Goal: Check status: Check status

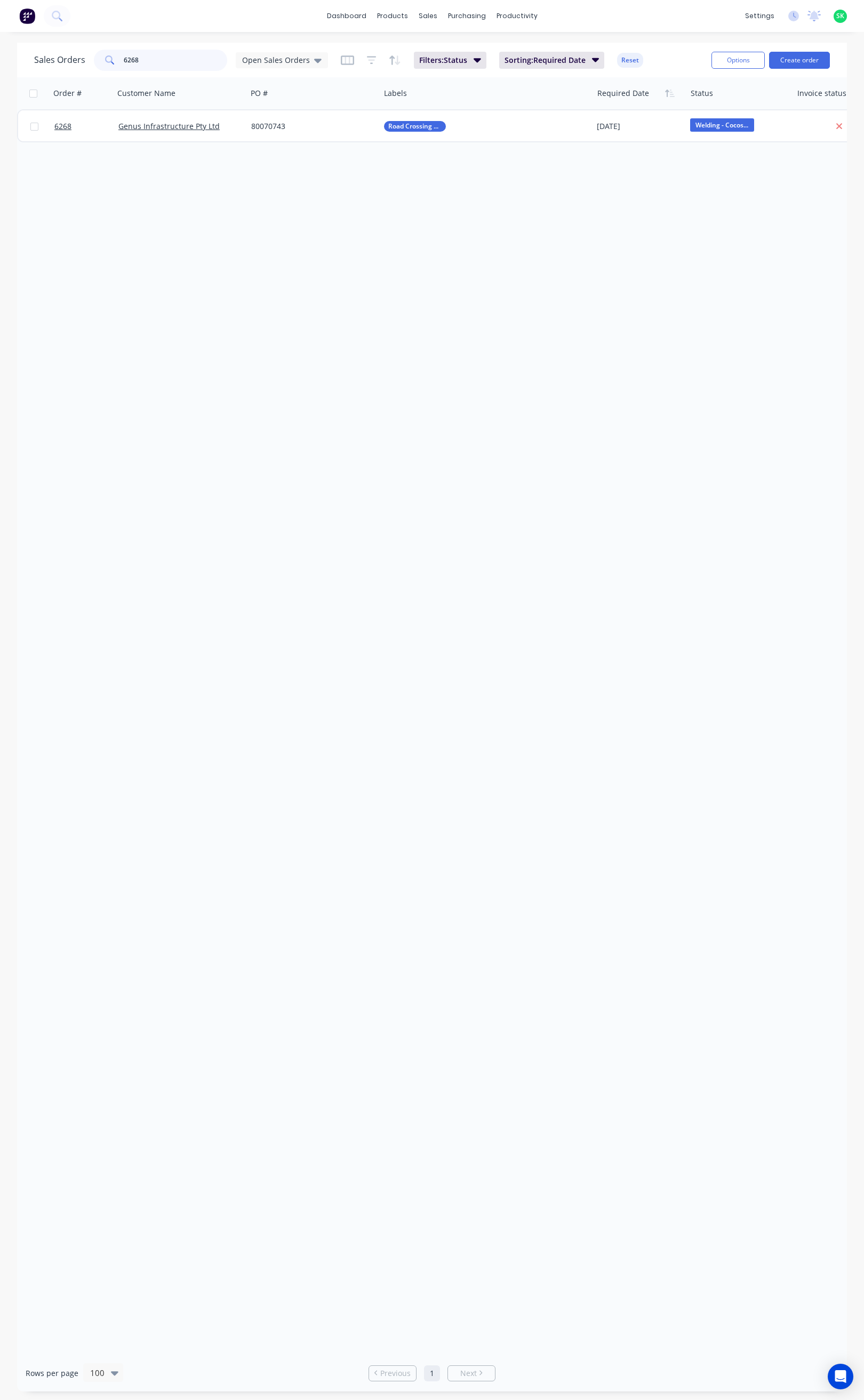
drag, startPoint x: 149, startPoint y: 61, endPoint x: 116, endPoint y: 67, distance: 33.5
click at [116, 67] on div "6268" at bounding box center [160, 60] width 133 height 21
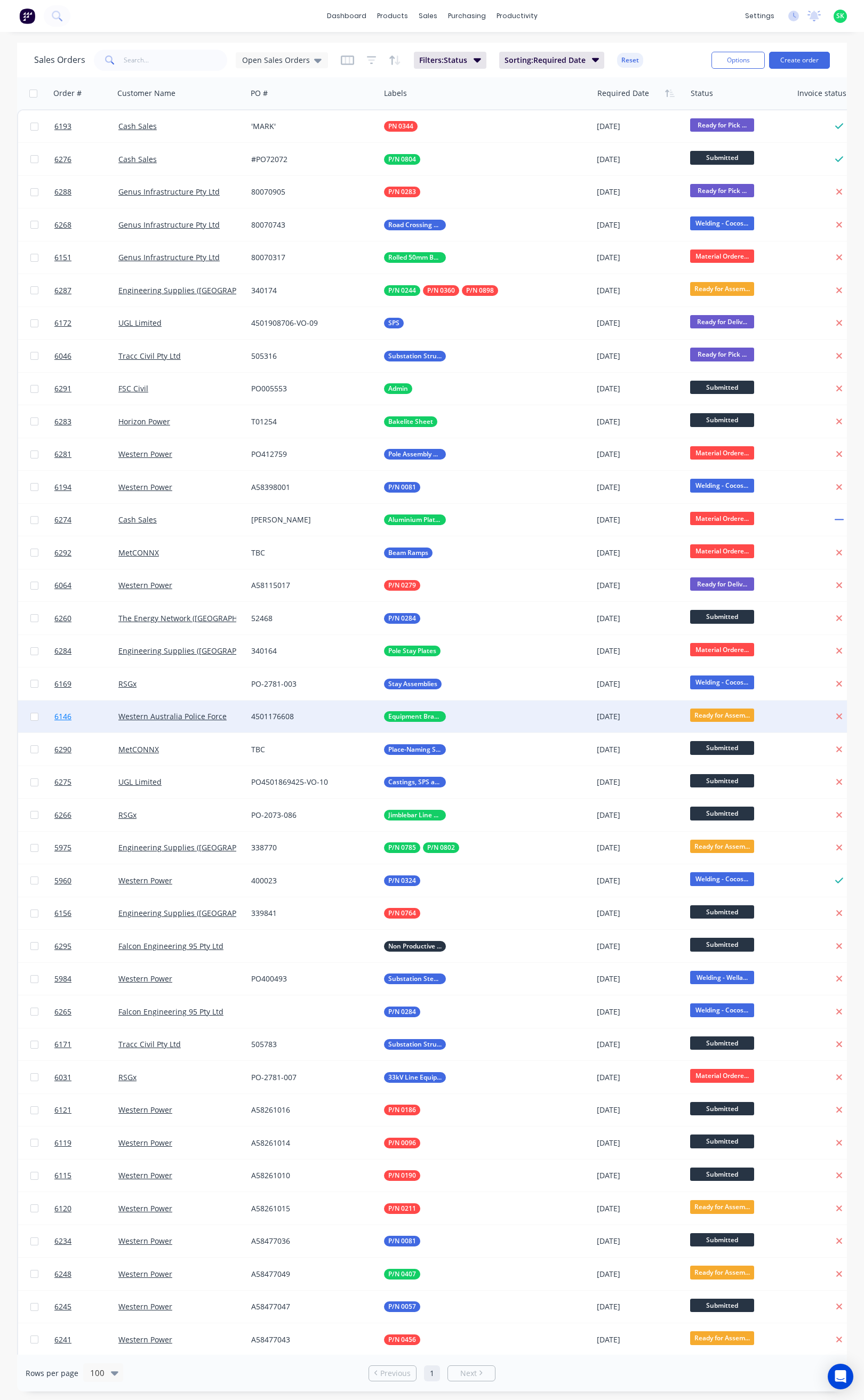
click at [66, 715] on span "6146" at bounding box center [63, 716] width 17 height 10
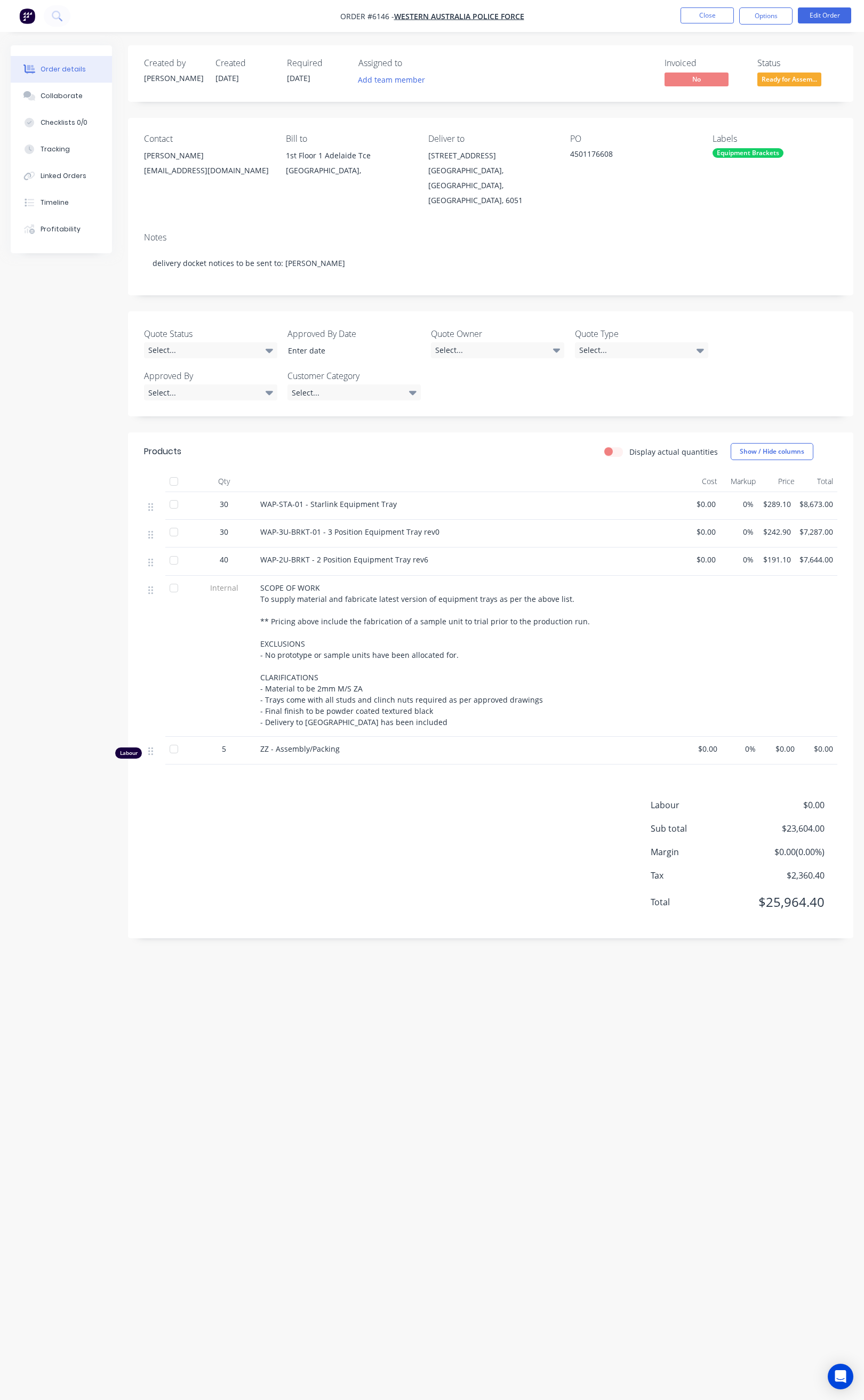
drag, startPoint x: 544, startPoint y: 13, endPoint x: 435, endPoint y: 23, distance: 109.5
click at [435, 23] on nav "Order #6146 - Western Australia Police Force Close Options Edit Order" at bounding box center [432, 16] width 864 height 32
click at [72, 97] on div "Collaborate" at bounding box center [61, 95] width 42 height 10
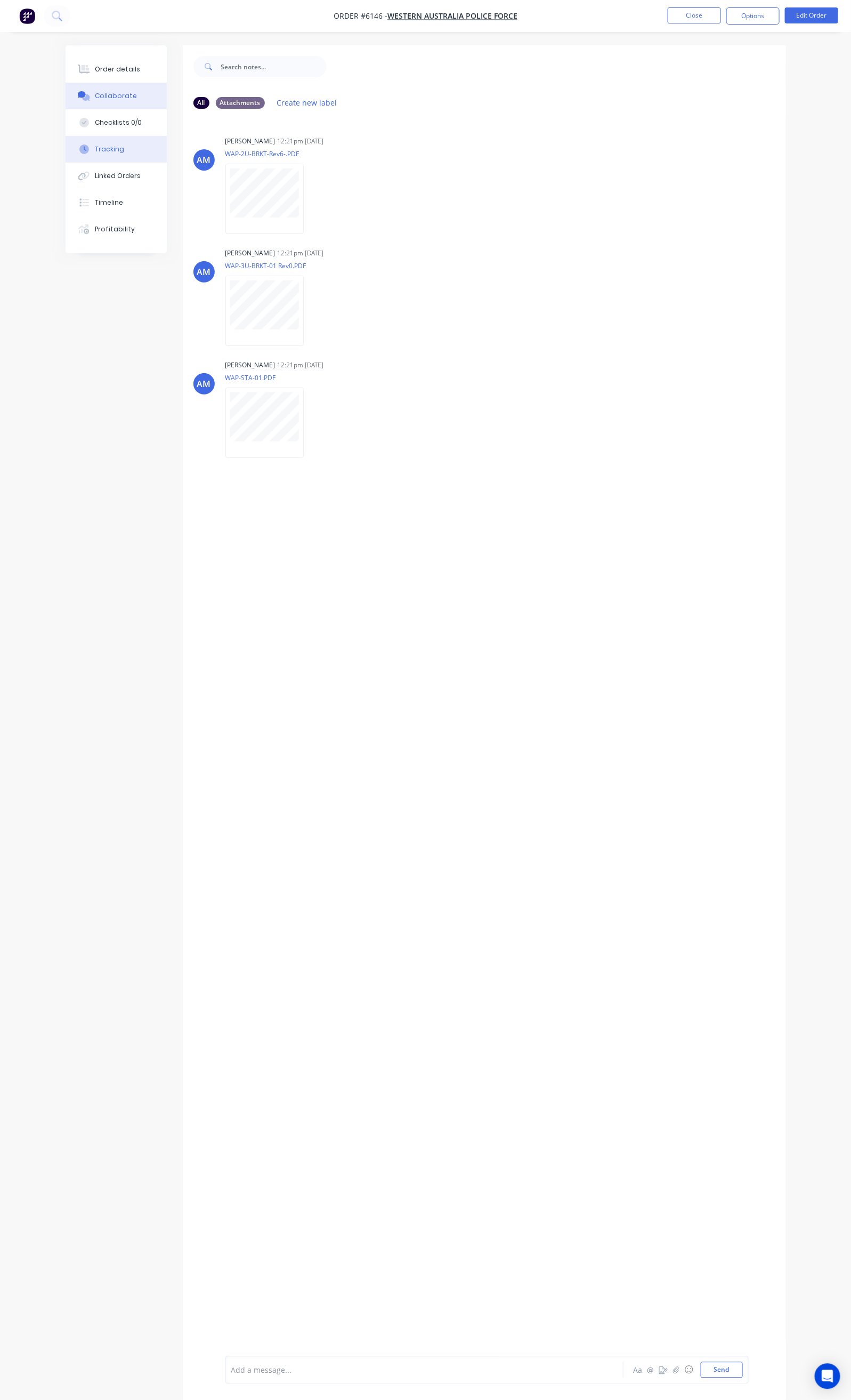
click at [74, 149] on button "Tracking" at bounding box center [116, 149] width 101 height 27
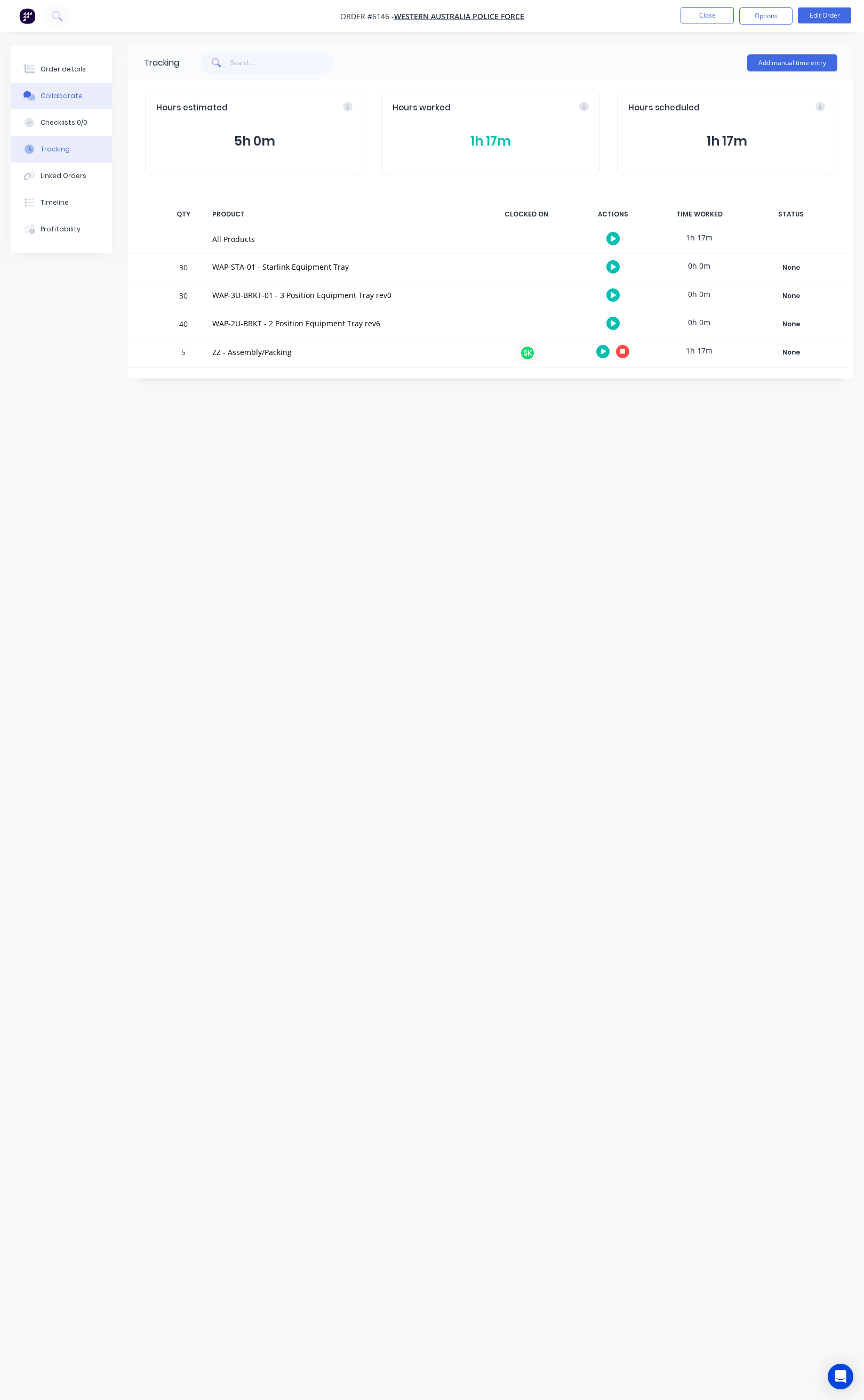
click at [70, 83] on button "Collaborate" at bounding box center [61, 96] width 101 height 27
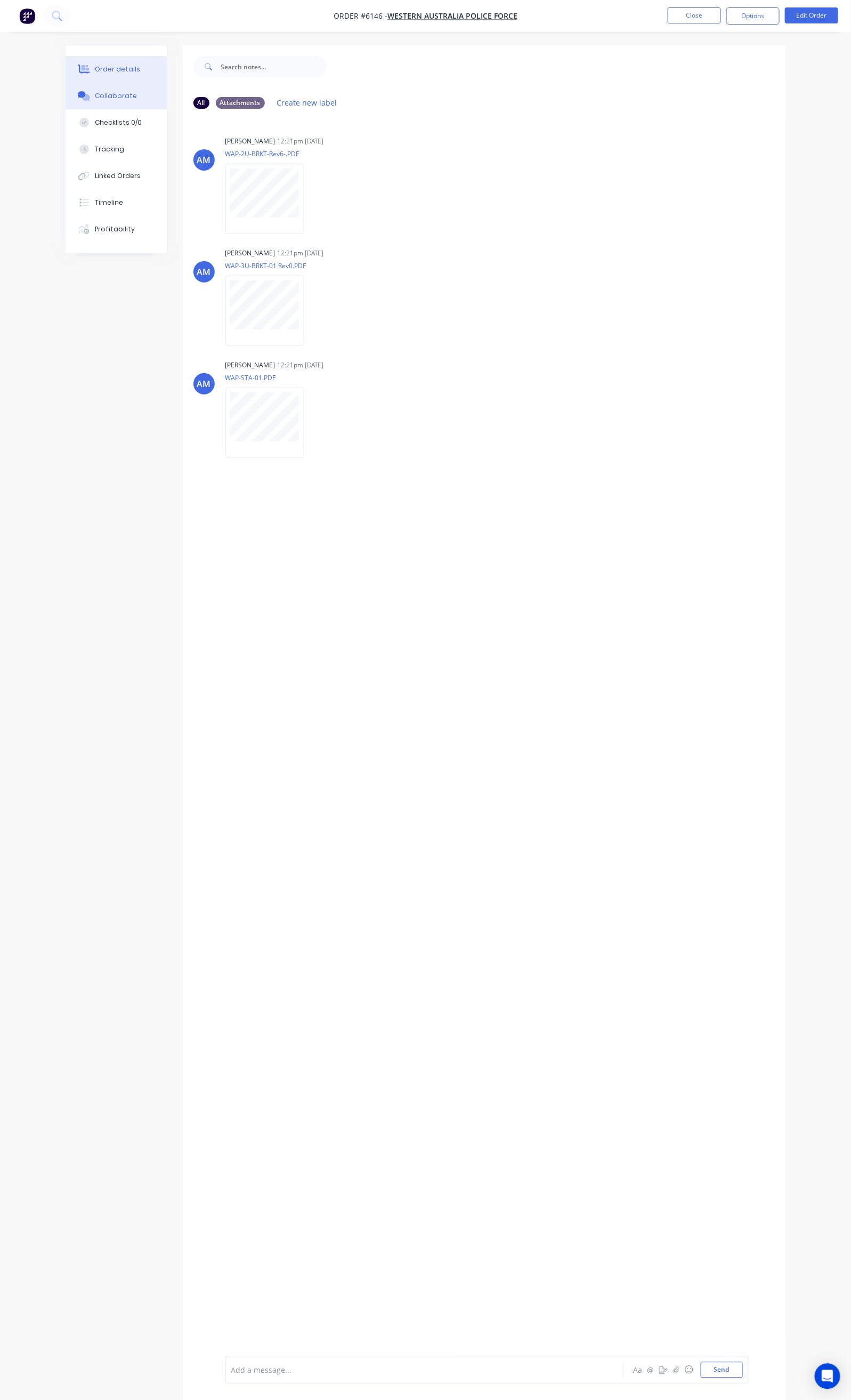
click at [95, 66] on div "Order details" at bounding box center [117, 69] width 45 height 10
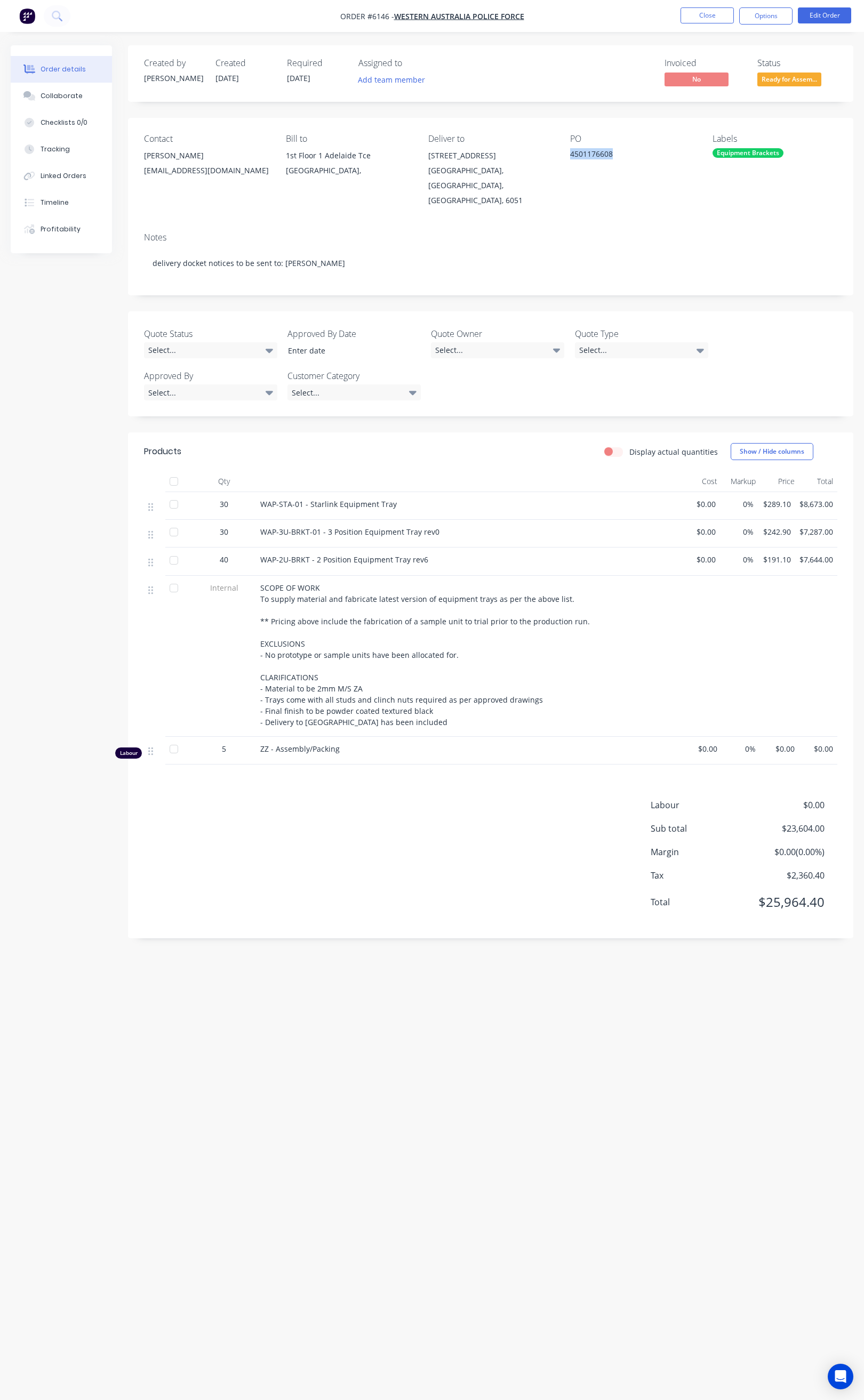
drag, startPoint x: 570, startPoint y: 152, endPoint x: 617, endPoint y: 152, distance: 47.0
click at [617, 152] on div "4501176608" at bounding box center [632, 156] width 125 height 15
copy div "4501176608"
drag, startPoint x: 257, startPoint y: 488, endPoint x: 399, endPoint y: 496, distance: 142.2
click at [399, 496] on div "WAP-STA-01 - Starlink Equipment Tray" at bounding box center [469, 506] width 426 height 28
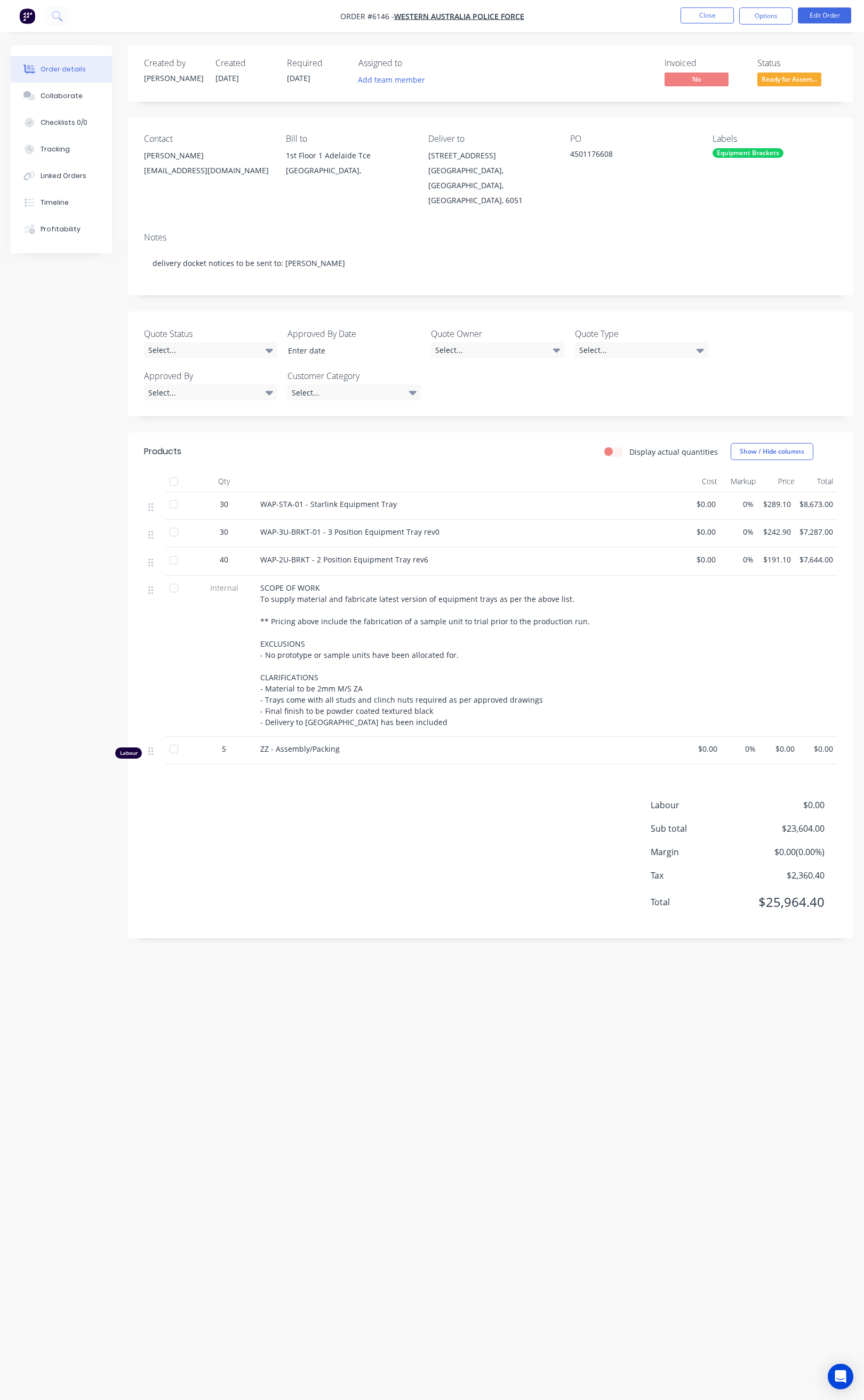
click at [299, 576] on div "SCOPE OF WORK To supply material and fabricate latest version of equipment tray…" at bounding box center [469, 656] width 426 height 161
drag, startPoint x: 214, startPoint y: 544, endPoint x: 389, endPoint y: 555, distance: 175.3
click at [389, 555] on div "40 WAP-2U-BRKT - 2 Position Equipment Tray rev6 $0.00 0% $191.10 $7,644.00" at bounding box center [491, 561] width 693 height 28
click at [261, 554] on span "WAP-2U-BRKT - 2 Position Equipment Tray rev6" at bounding box center [344, 559] width 168 height 10
click at [254, 547] on div "40" at bounding box center [224, 561] width 64 height 28
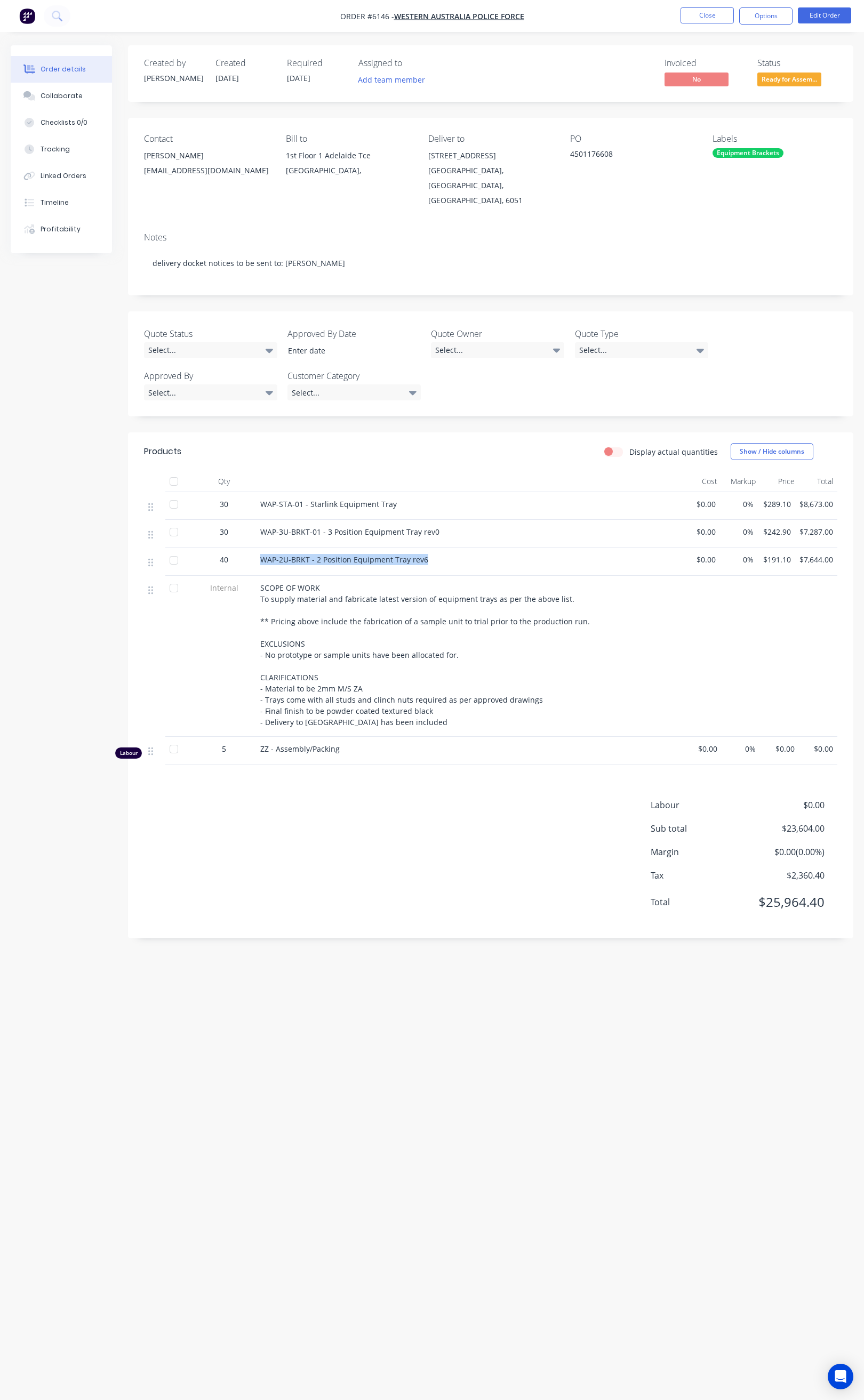
drag, startPoint x: 262, startPoint y: 541, endPoint x: 424, endPoint y: 556, distance: 162.7
click at [424, 556] on div "WAP-2U-BRKT - 2 Position Equipment Tray rev6" at bounding box center [469, 561] width 426 height 28
copy span "WAP-2U-BRKT - 2 Position Equipment Tray rev6"
click at [78, 101] on button "Collaborate" at bounding box center [61, 96] width 101 height 27
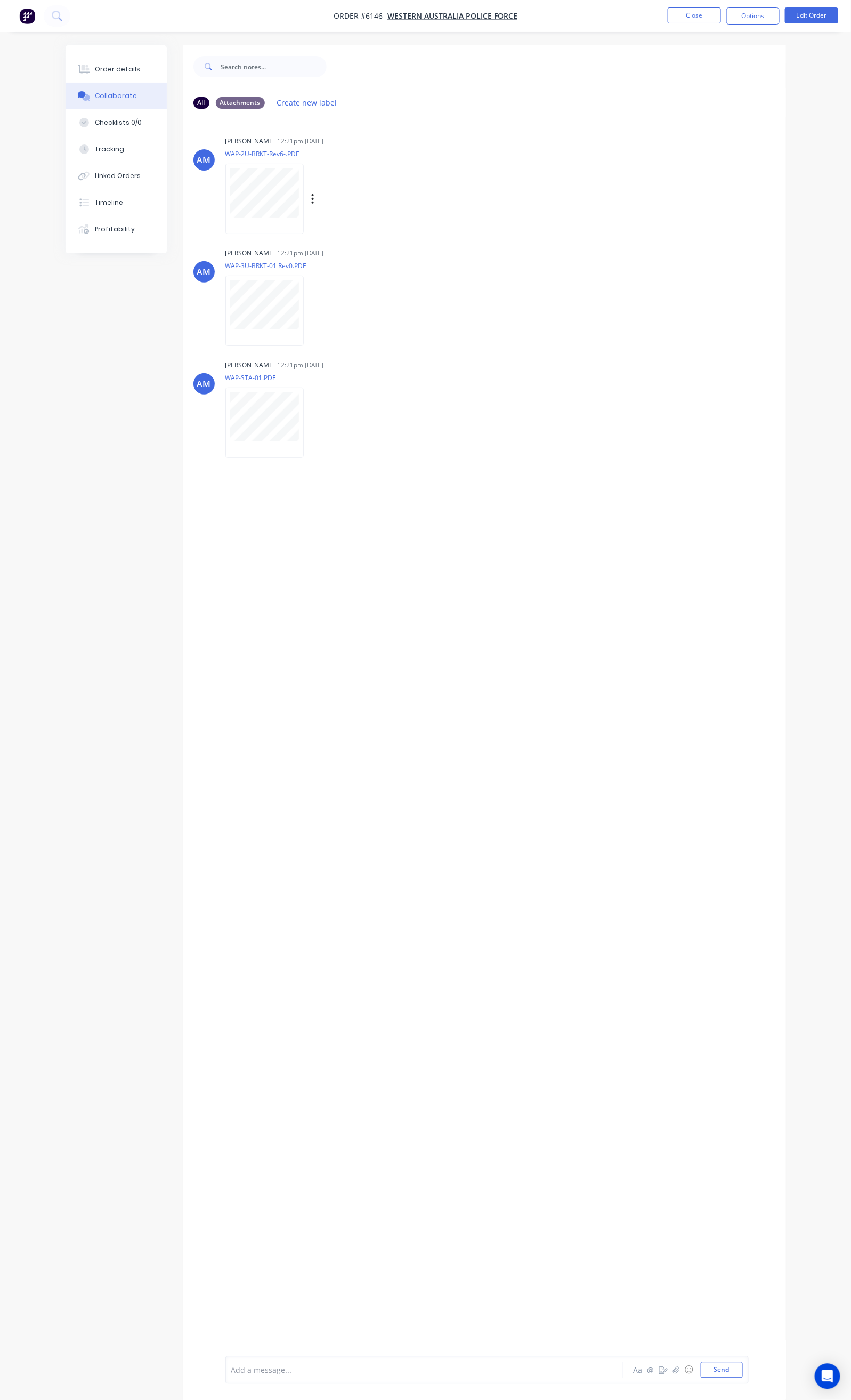
click at [376, 186] on div "Andrew Marriott 12:21pm 28/07/25 WAP-2U-BRKT-Rev6-.PDF Labels Download" at bounding box center [391, 181] width 332 height 96
click at [95, 126] on div "Checklists 0/0" at bounding box center [117, 122] width 47 height 10
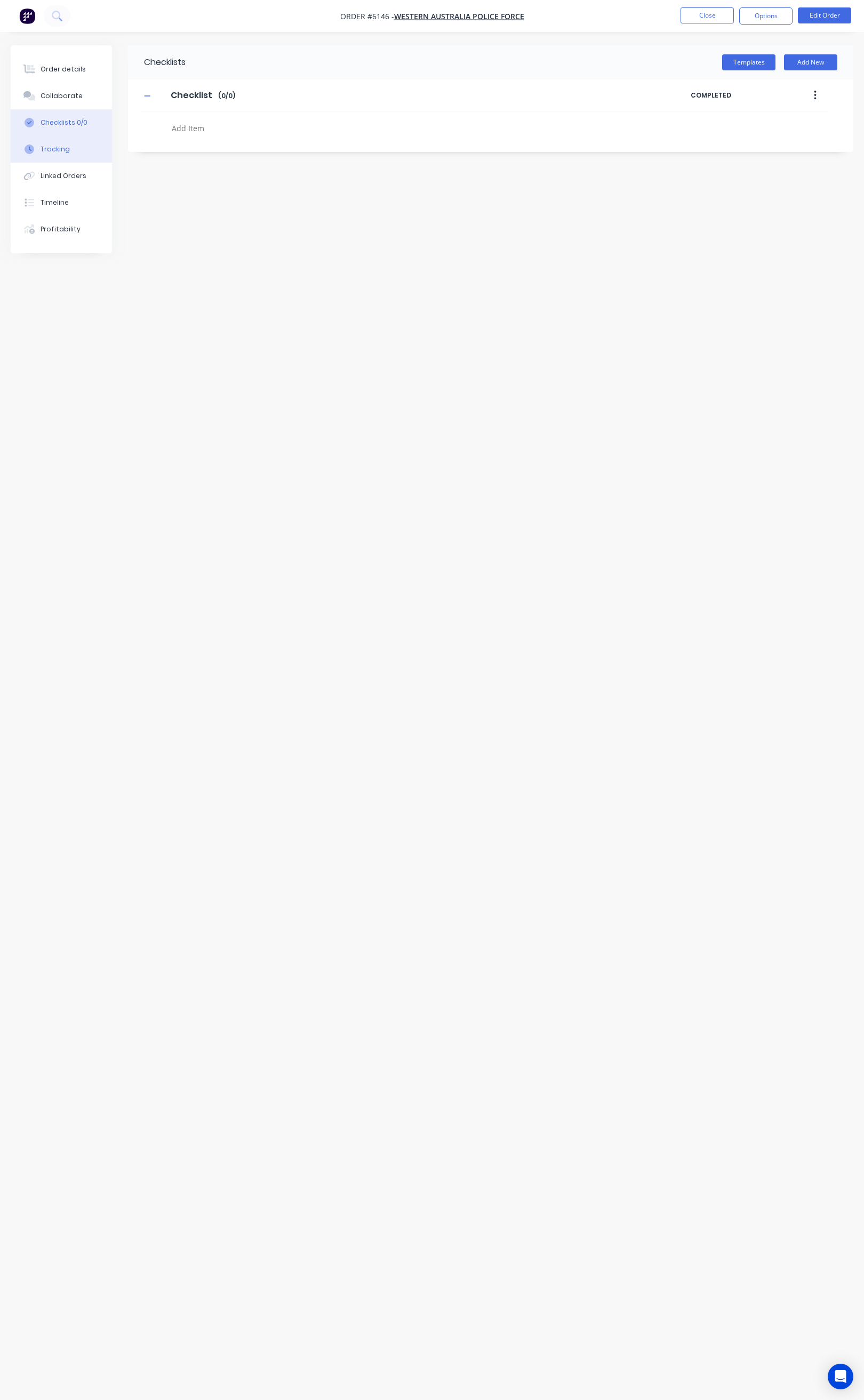
click at [72, 152] on button "Tracking" at bounding box center [61, 149] width 101 height 27
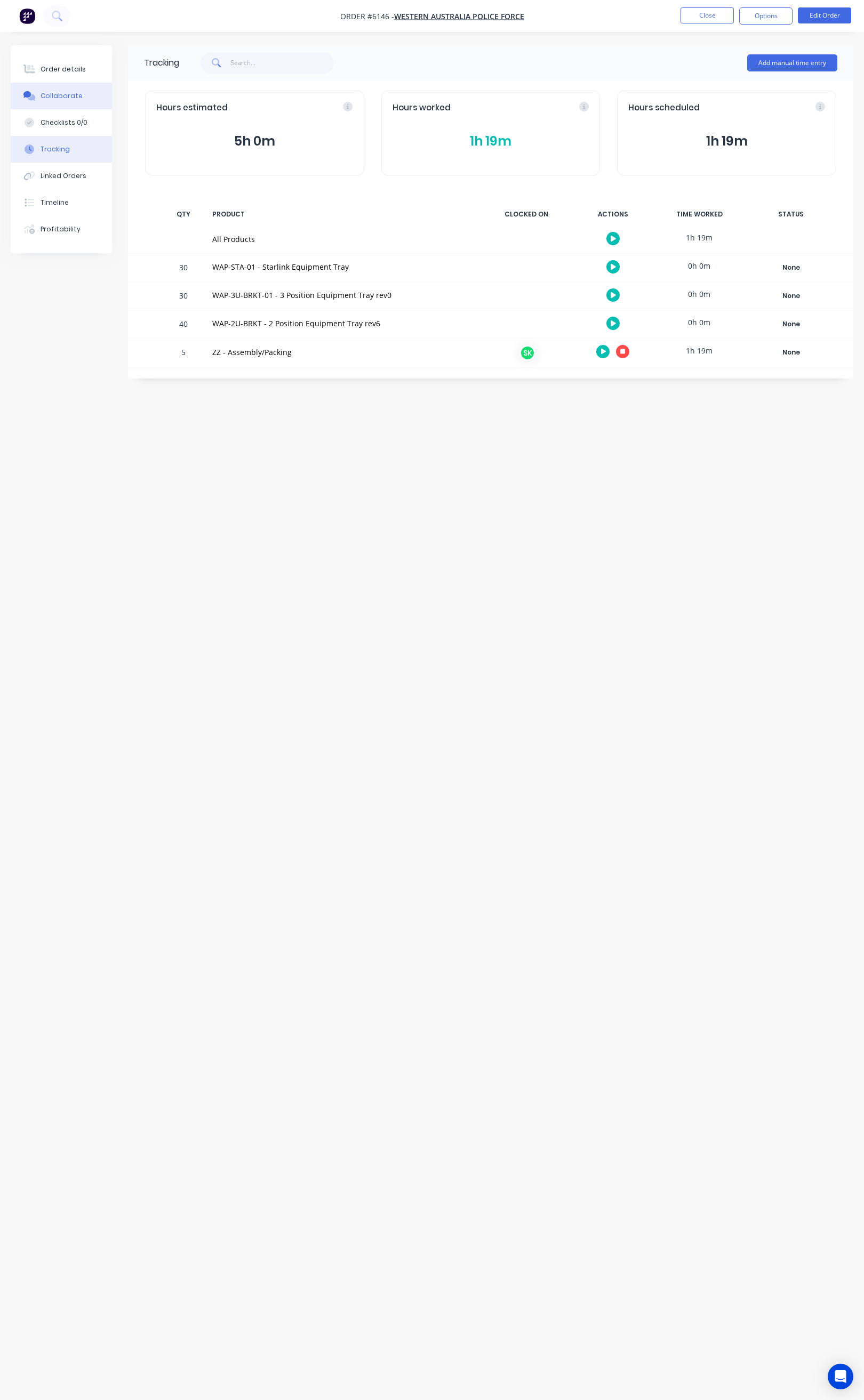
click at [74, 97] on div "Collaborate" at bounding box center [61, 95] width 42 height 10
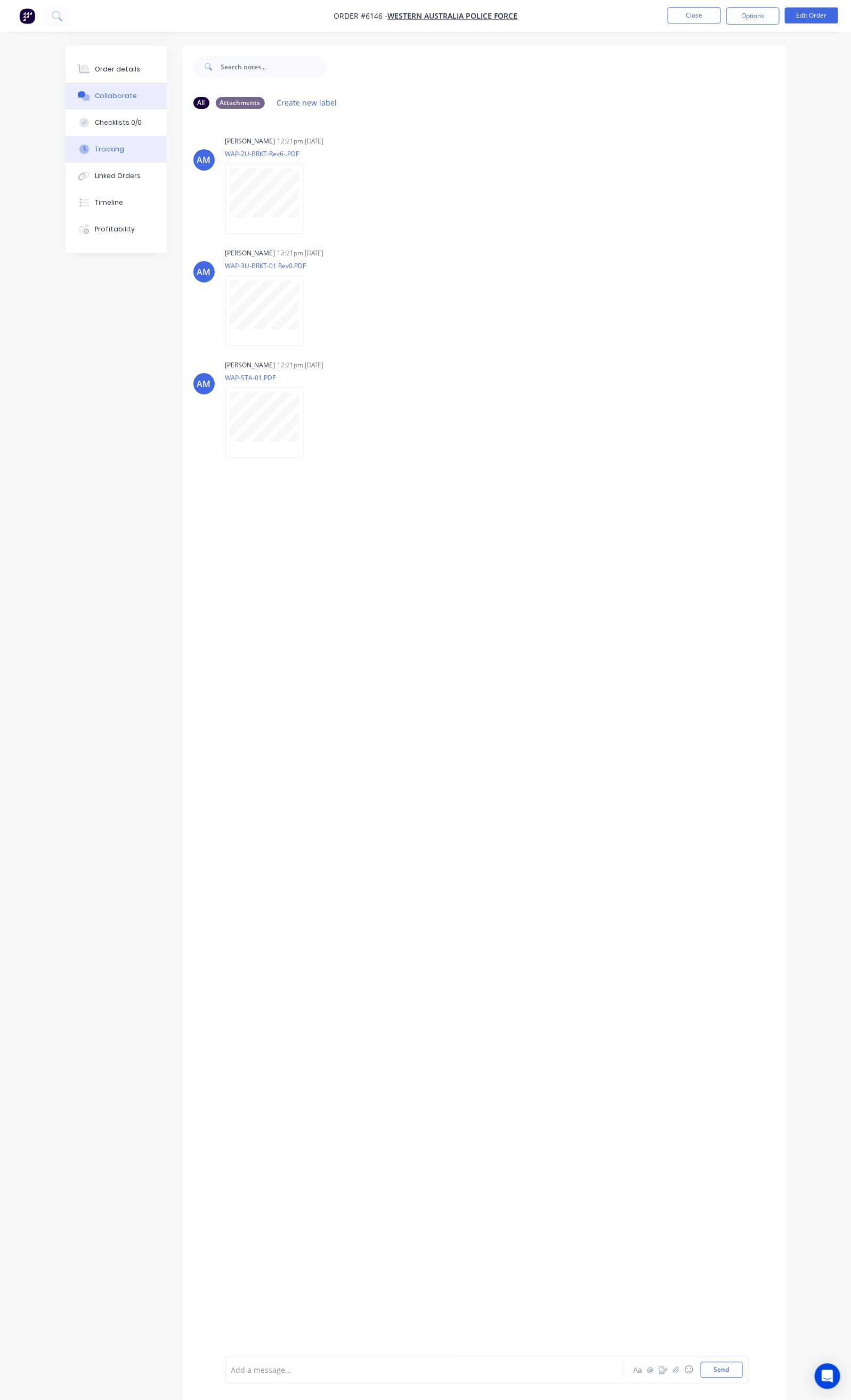
click at [78, 147] on button "Tracking" at bounding box center [116, 149] width 101 height 27
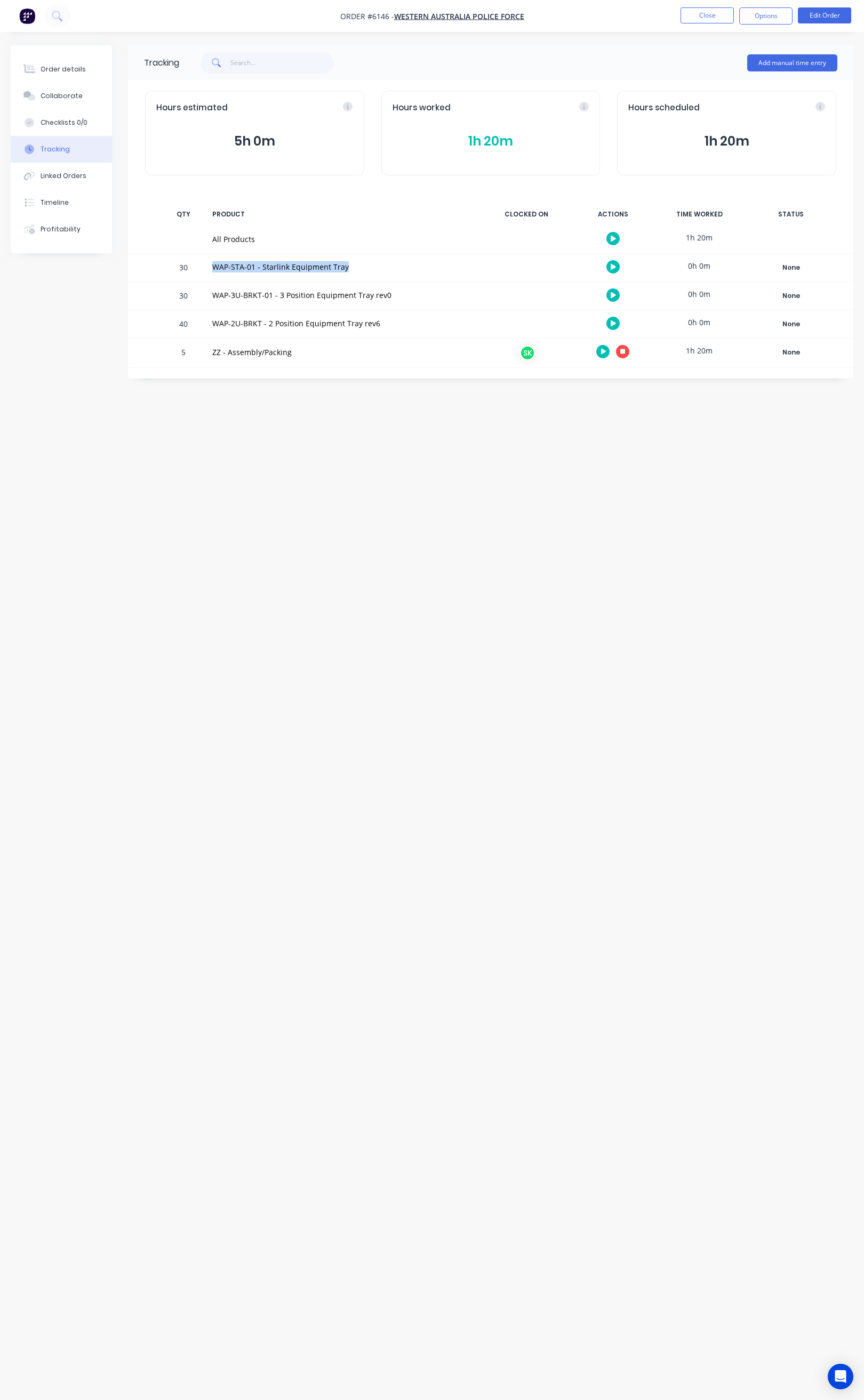
drag, startPoint x: 228, startPoint y: 269, endPoint x: 361, endPoint y: 281, distance: 133.5
click at [361, 281] on div "WAP-STA-01 - Starlink Equipment Tray" at bounding box center [342, 267] width 274 height 28
copy div "WAP-STA-01 - Starlink Equipment Tray"
drag, startPoint x: 177, startPoint y: 296, endPoint x: 202, endPoint y: 298, distance: 25.1
click at [202, 298] on div "30 WAP-3U-BRKT-01 - 3 Position Equipment Tray rev0 0h 0m None Create status Non…" at bounding box center [490, 296] width 725 height 28
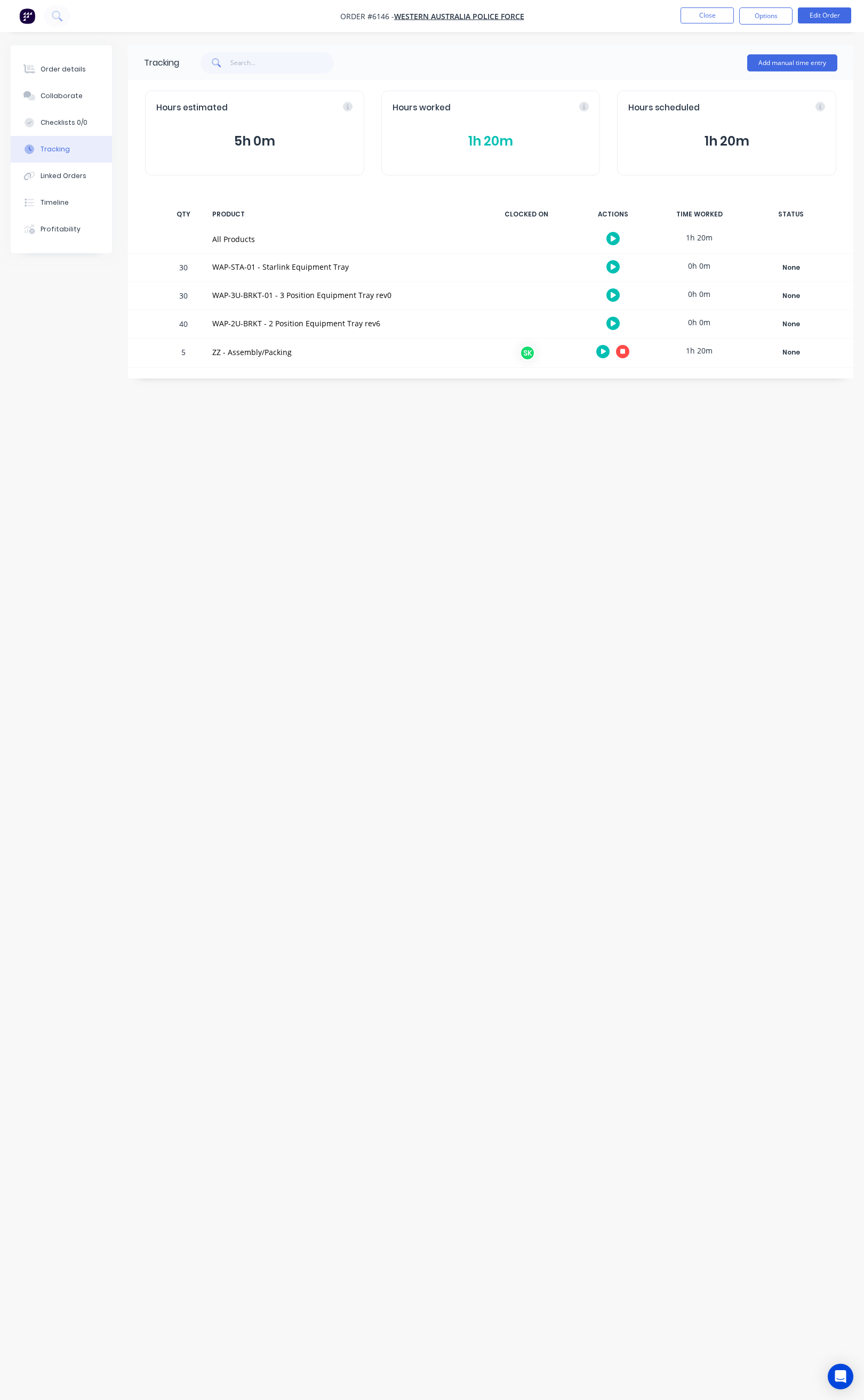
drag, startPoint x: 213, startPoint y: 285, endPoint x: 211, endPoint y: 295, distance: 10.2
click at [213, 287] on div "WAP-3U-BRKT-01 - 3 Position Equipment Tray rev0" at bounding box center [342, 296] width 274 height 28
drag, startPoint x: 210, startPoint y: 296, endPoint x: 390, endPoint y: 301, distance: 180.1
click at [390, 301] on div "WAP-3U-BRKT-01 - 3 Position Equipment Tray rev0" at bounding box center [342, 296] width 274 height 28
copy div "WAP-3U-BRKT-01 - 3 Position Equipment Tray rev0"
